Goal: Task Accomplishment & Management: Manage account settings

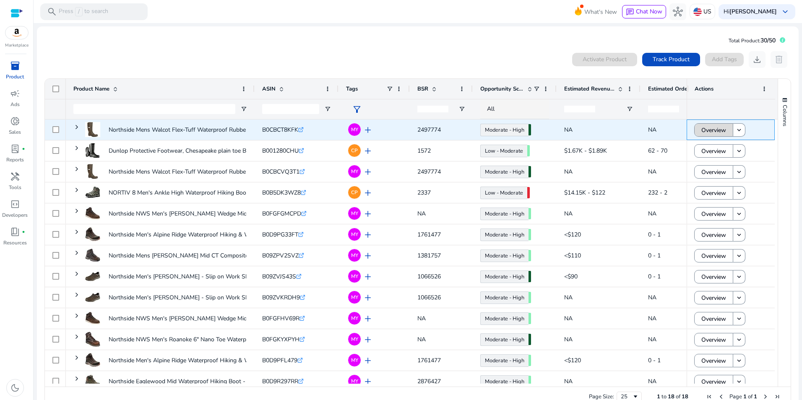
click at [714, 126] on span "Overview" at bounding box center [713, 130] width 25 height 17
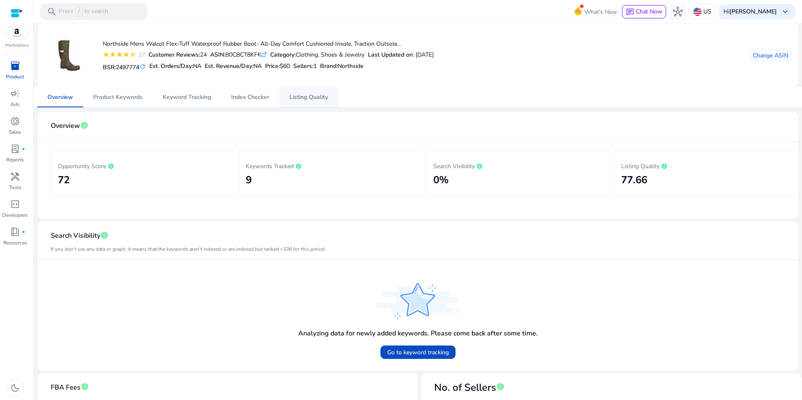
click at [317, 99] on span "Listing Quality" at bounding box center [308, 97] width 39 height 6
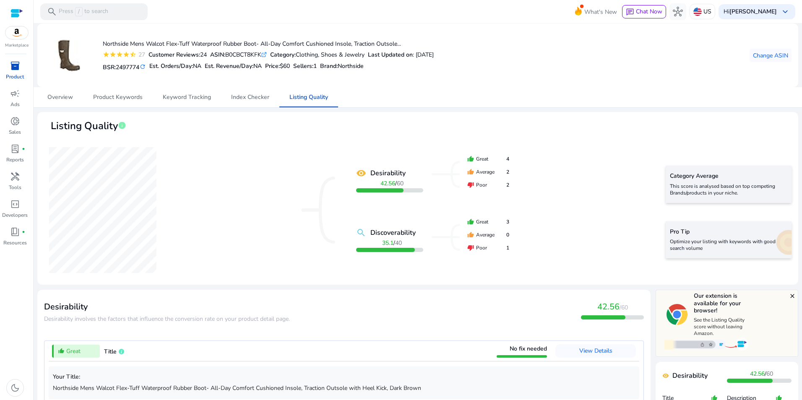
click at [21, 65] on div "inventory_2" at bounding box center [14, 65] width 23 height 13
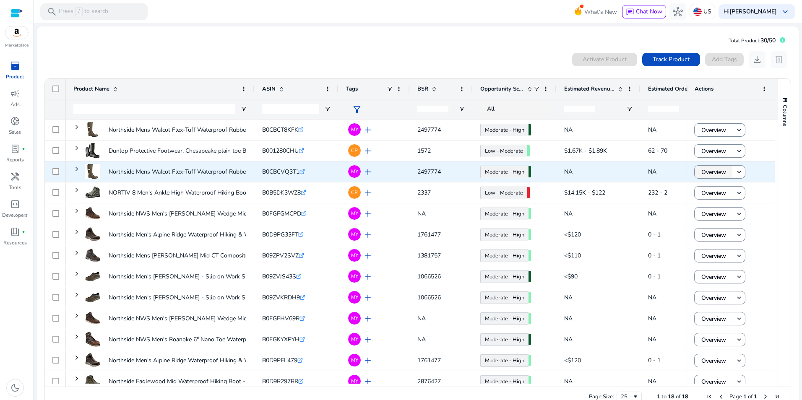
click at [714, 170] on span "Overview" at bounding box center [713, 172] width 25 height 17
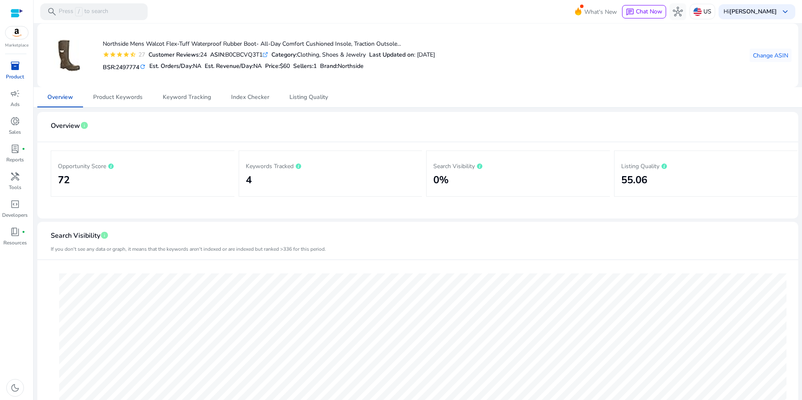
click at [242, 54] on div "ASIN: B0CBCVQ3T1 .st0{fill:#2c8af8}" at bounding box center [239, 54] width 58 height 9
copy div "B0CBCVQ3T1"
click at [310, 96] on span "Listing Quality" at bounding box center [308, 97] width 39 height 6
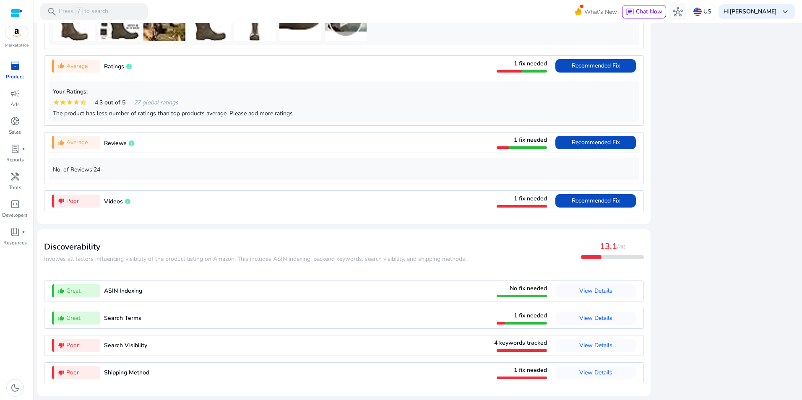
scroll to position [288, 0]
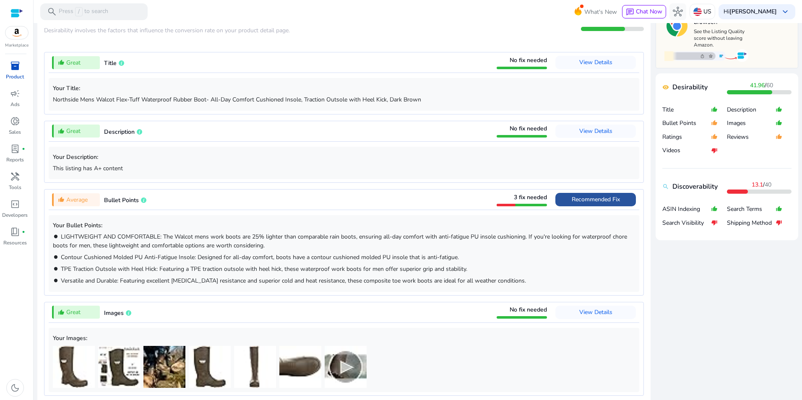
click at [608, 197] on span "Recommended Fix" at bounding box center [596, 199] width 48 height 8
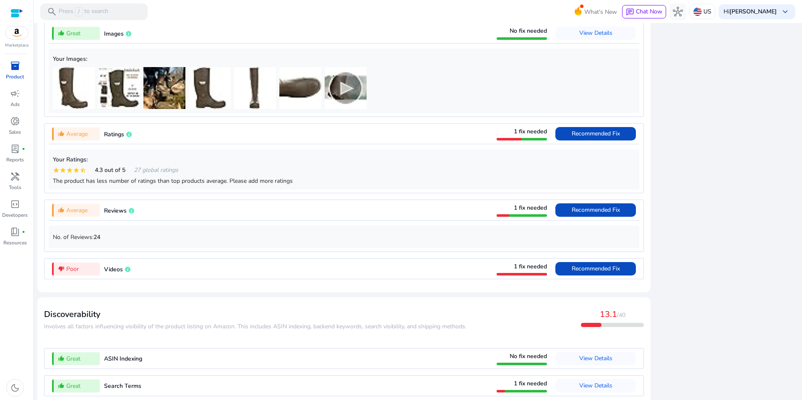
scroll to position [855, 0]
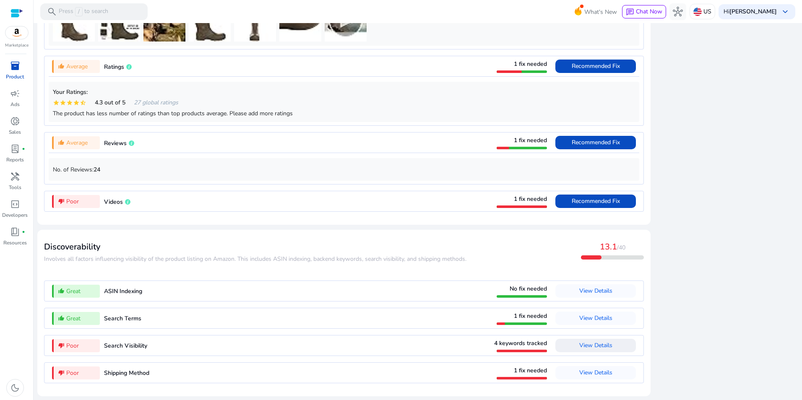
click at [600, 344] on span "View Details" at bounding box center [595, 345] width 33 height 8
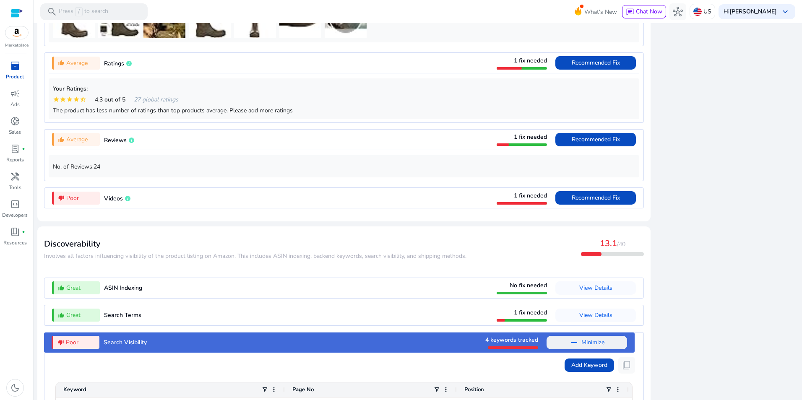
scroll to position [832, 0]
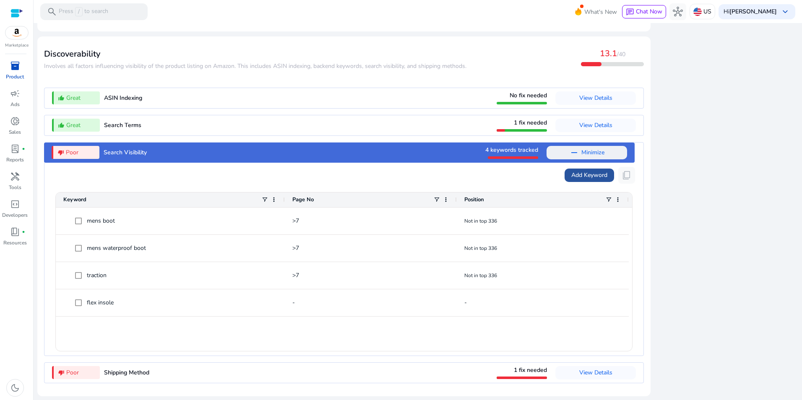
click at [589, 174] on span "Add Keyword" at bounding box center [589, 175] width 36 height 9
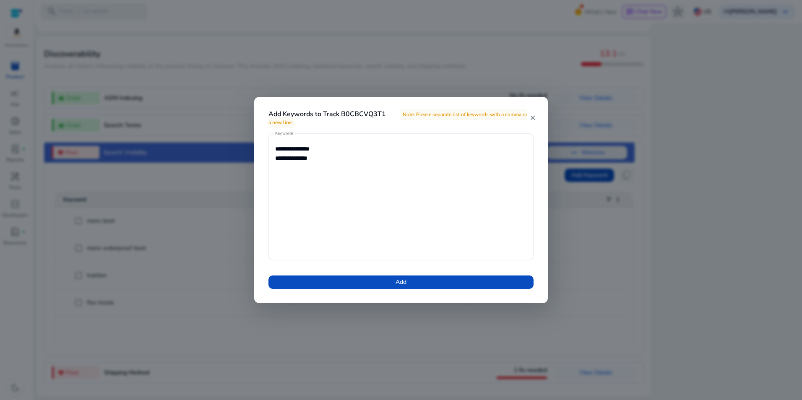
click at [355, 159] on textarea "**********" at bounding box center [401, 197] width 252 height 119
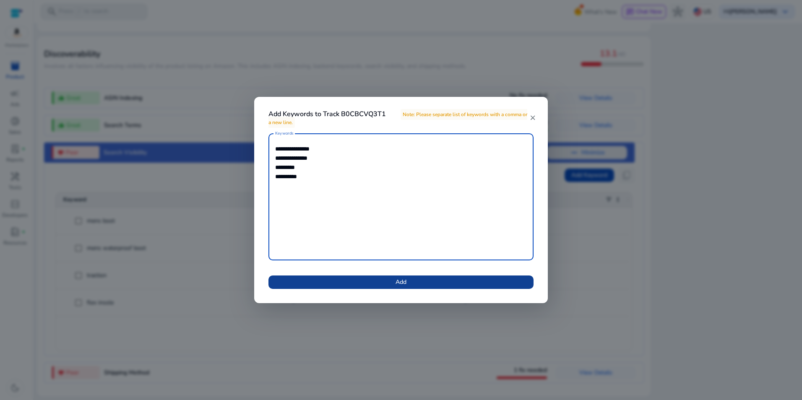
type textarea "**********"
click at [395, 279] on span "Add" at bounding box center [400, 282] width 11 height 9
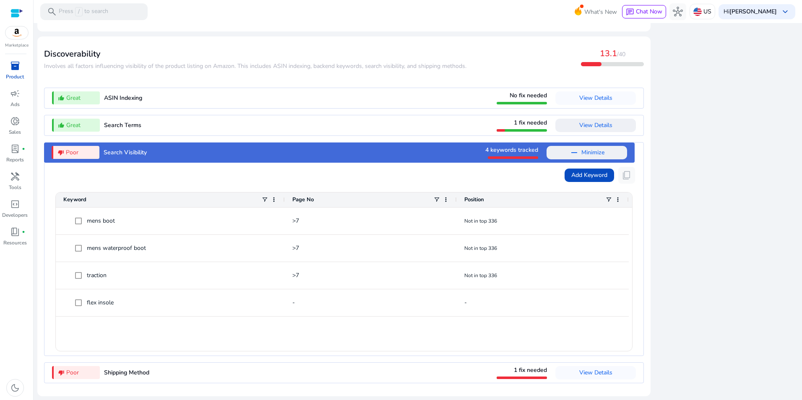
click at [596, 125] on span "View Details" at bounding box center [595, 125] width 33 height 8
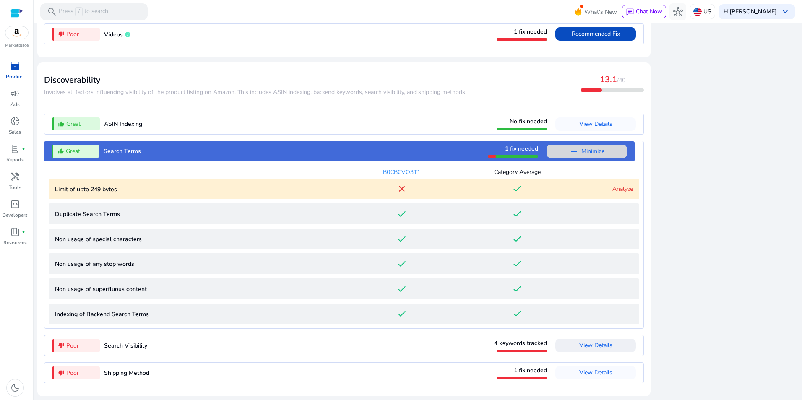
scroll to position [806, 0]
click at [624, 191] on link "Analyze" at bounding box center [622, 189] width 21 height 8
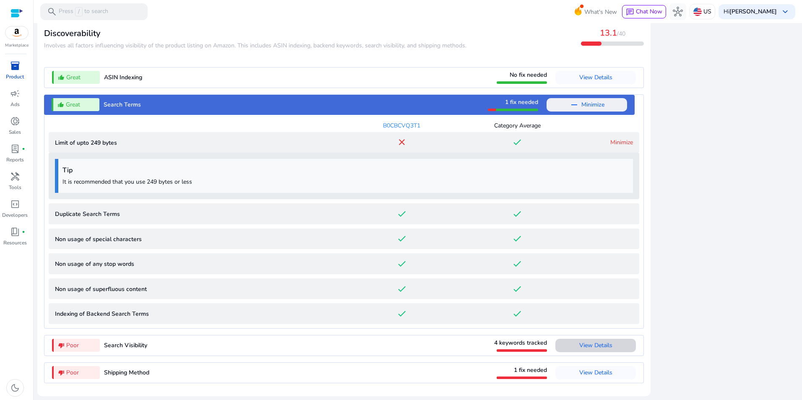
click at [595, 344] on span "View Details" at bounding box center [595, 345] width 33 height 8
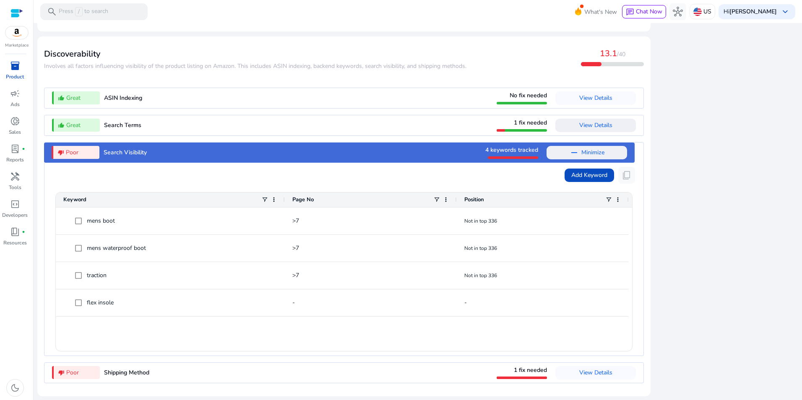
scroll to position [832, 0]
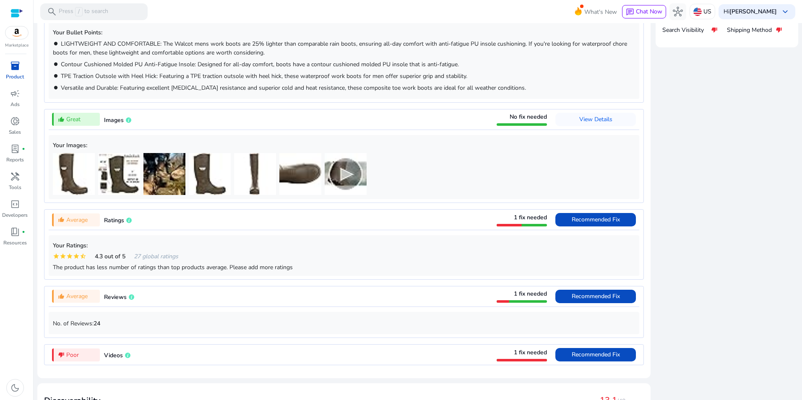
scroll to position [0, 0]
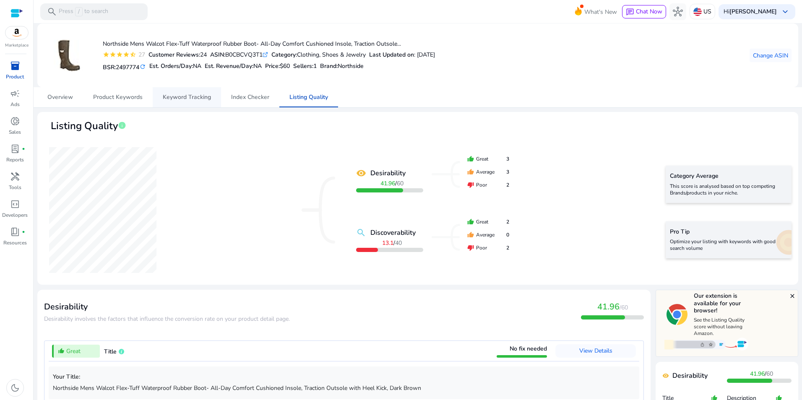
drag, startPoint x: 183, startPoint y: 109, endPoint x: 185, endPoint y: 102, distance: 6.6
click at [185, 100] on span "Keyword Tracking" at bounding box center [187, 97] width 48 height 6
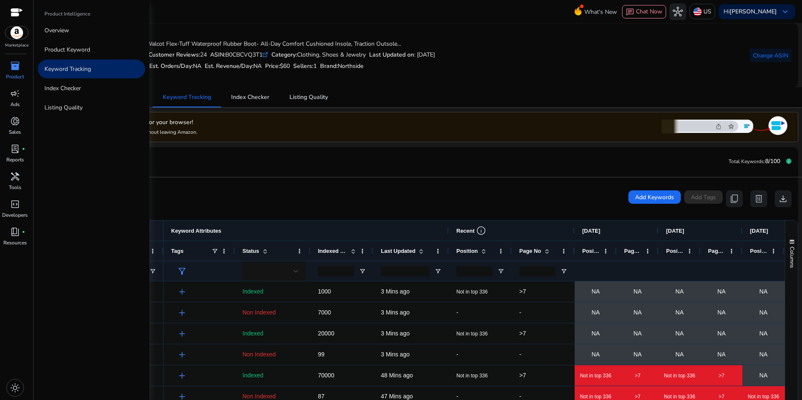
click at [15, 67] on span "inventory_2" at bounding box center [15, 66] width 10 height 10
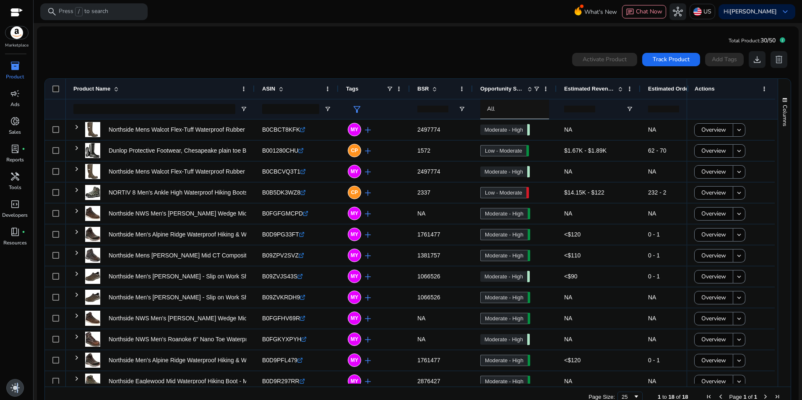
click at [16, 384] on span "light_mode" at bounding box center [15, 388] width 10 height 10
